Goal: Task Accomplishment & Management: Manage account settings

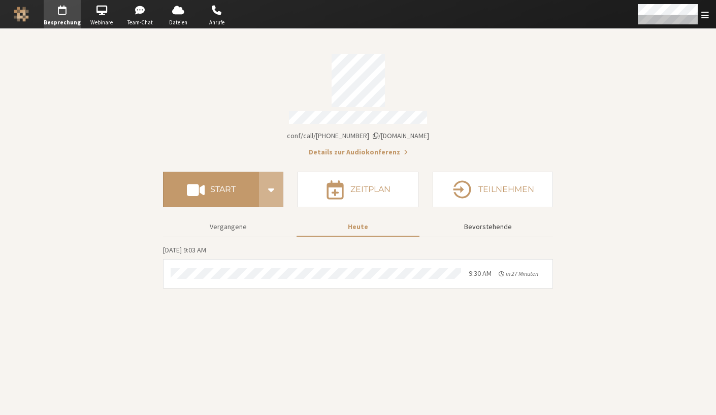
click at [505, 221] on button "Bevorstehende" at bounding box center [488, 227] width 123 height 18
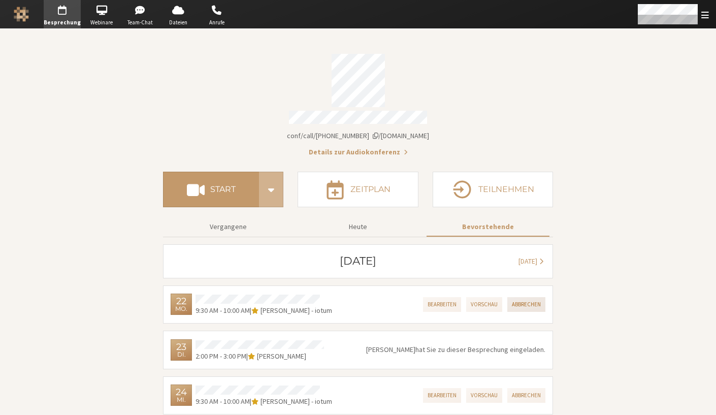
click at [523, 301] on button "Abbrechen" at bounding box center [526, 304] width 38 height 15
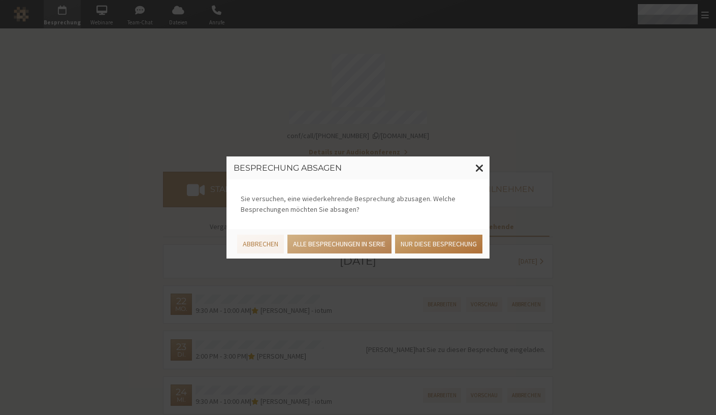
click at [415, 253] on button "Nur diese Besprechung" at bounding box center [438, 244] width 87 height 19
